Goal: Information Seeking & Learning: Learn about a topic

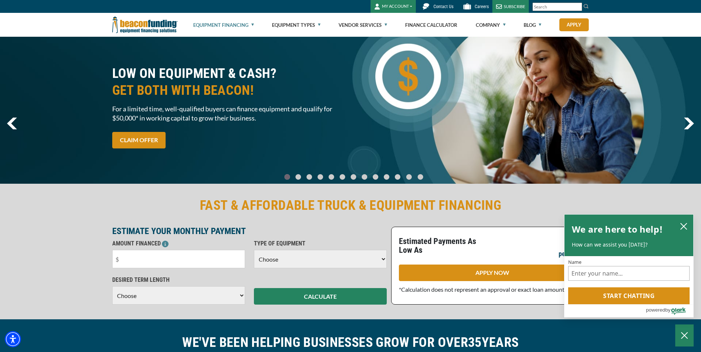
click at [237, 24] on link "Equipment Financing" at bounding box center [223, 25] width 61 height 24
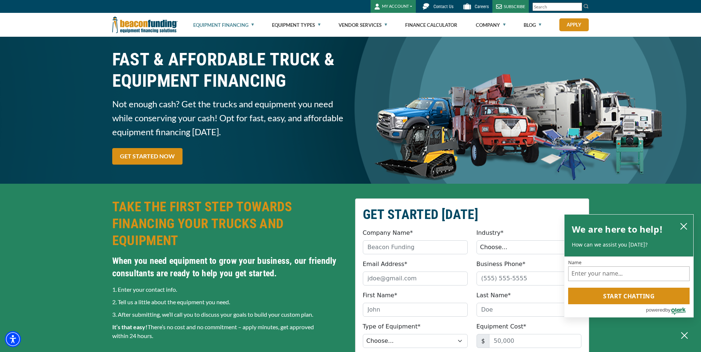
click at [255, 21] on ul "Equipment Financing Financing Programs Flexible Financing Lease-To-Own Pre-appr…" at bounding box center [391, 25] width 396 height 24
click at [254, 24] on link "Equipment Financing" at bounding box center [223, 25] width 61 height 24
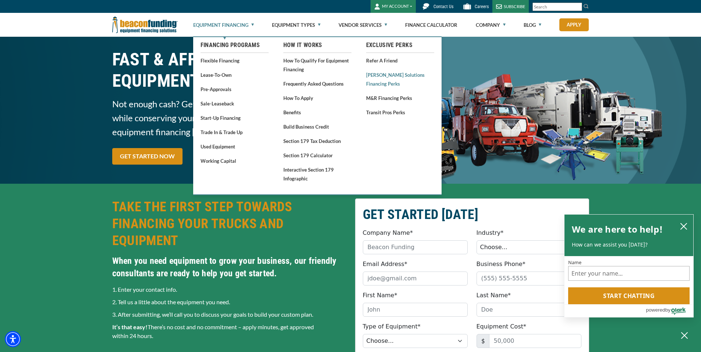
click at [390, 74] on link "[PERSON_NAME] Solutions Financing Perks" at bounding box center [400, 79] width 68 height 18
